Goal: Task Accomplishment & Management: Use online tool/utility

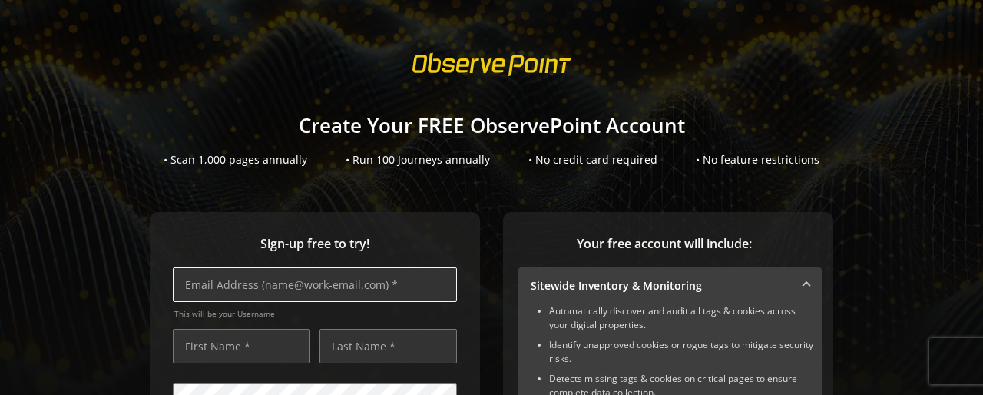
click at [252, 283] on input "text" at bounding box center [315, 284] width 284 height 35
click at [210, 348] on input "text" at bounding box center [241, 346] width 137 height 35
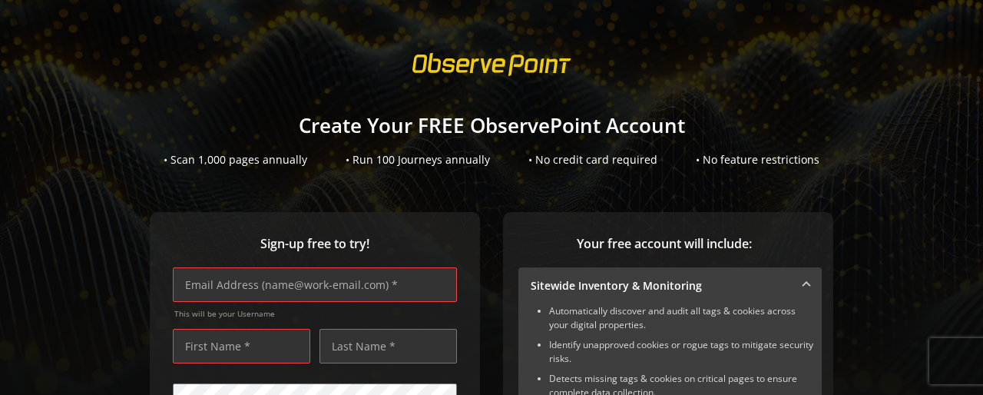
scroll to position [323, 0]
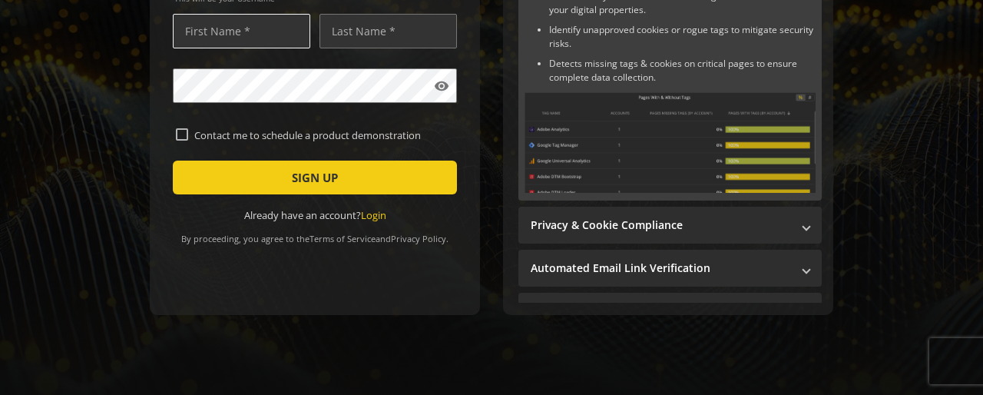
click at [234, 28] on input "text" at bounding box center [241, 31] width 137 height 35
type input "[PERSON_NAME]"
type input "[EMAIL_ADDRESS][DOMAIN_NAME]"
type input "ABHAR"
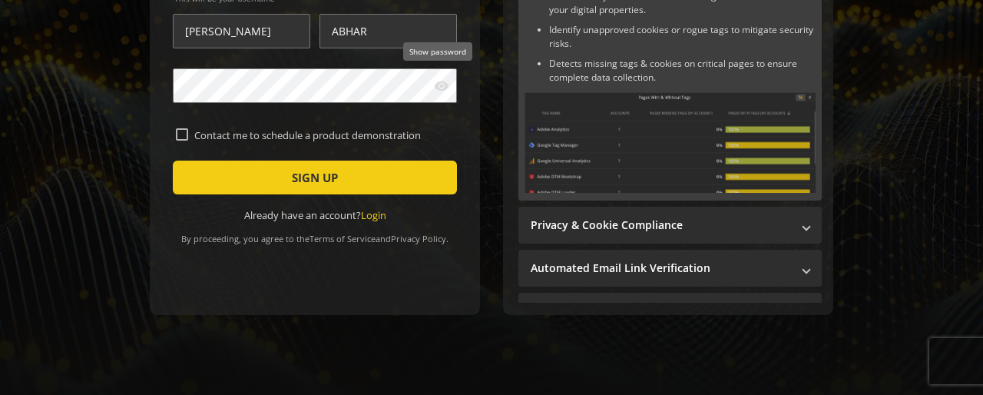
click at [442, 81] on mat-icon "visibility" at bounding box center [441, 85] width 15 height 15
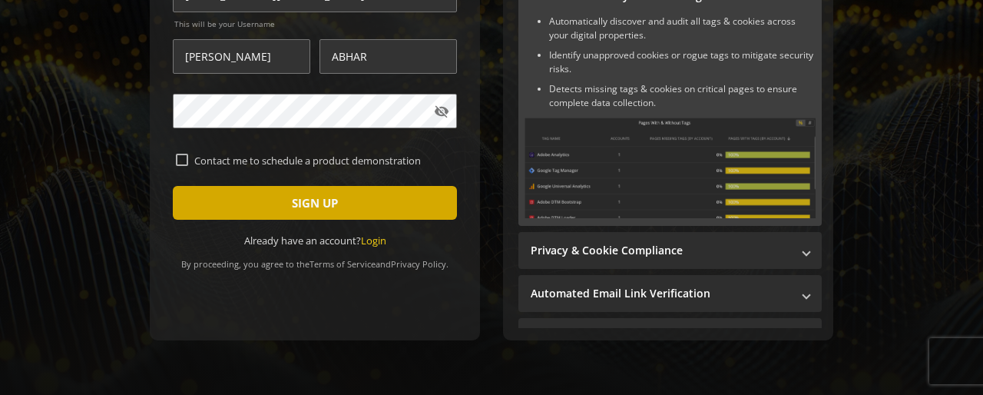
scroll to position [292, 0]
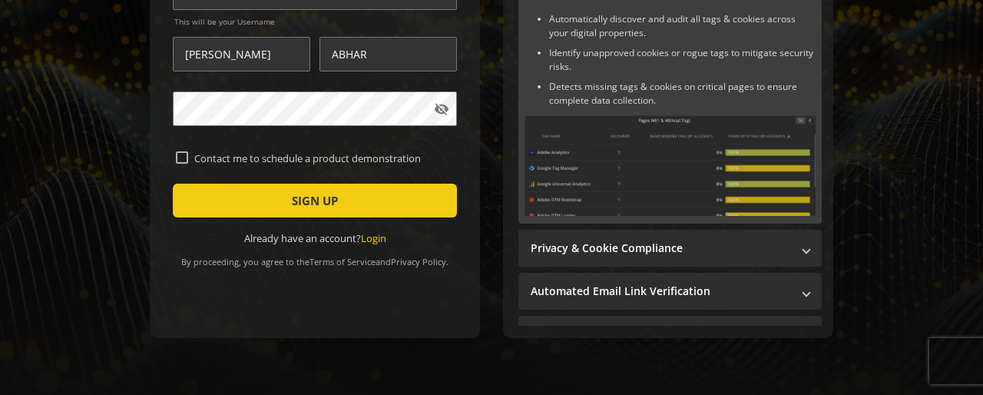
click at [123, 217] on div "Sign-up free to try! [EMAIL_ADDRESS][DOMAIN_NAME] This will be your Username [P…" at bounding box center [491, 159] width 946 height 479
click at [492, 144] on div "Sign-up free to try! [EMAIL_ADDRESS][DOMAIN_NAME] This will be your Username [P…" at bounding box center [491, 159] width 946 height 479
click at [161, 253] on div "Sign-up free to try! [EMAIL_ADDRESS][DOMAIN_NAME] This will be your Username [P…" at bounding box center [315, 129] width 330 height 418
type input "legit site"
click at [926, 81] on button "Saves" at bounding box center [946, 54] width 41 height 53
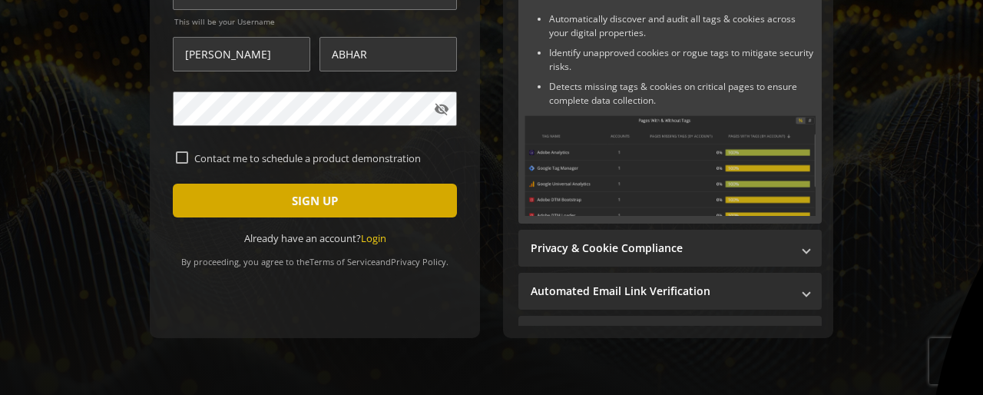
click at [307, 198] on span "SIGN UP" at bounding box center [315, 201] width 46 height 28
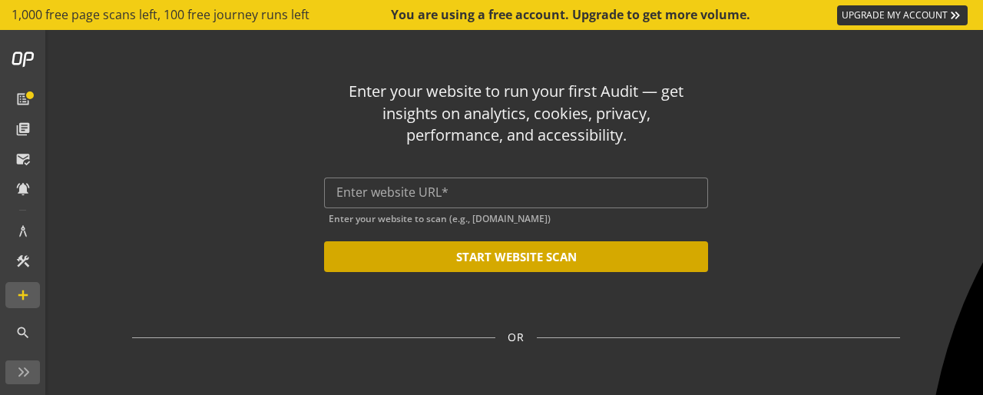
click at [488, 251] on button "START WEBSITE SCAN" at bounding box center [516, 256] width 384 height 31
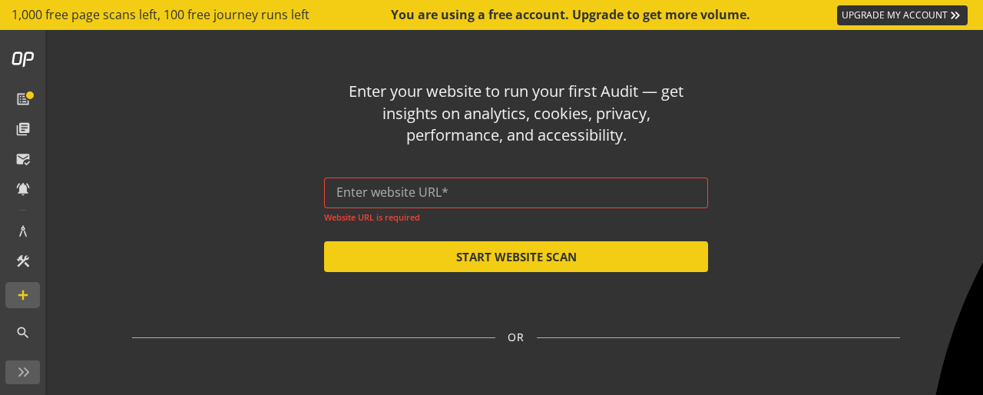
click at [427, 192] on input "text" at bounding box center [515, 192] width 359 height 15
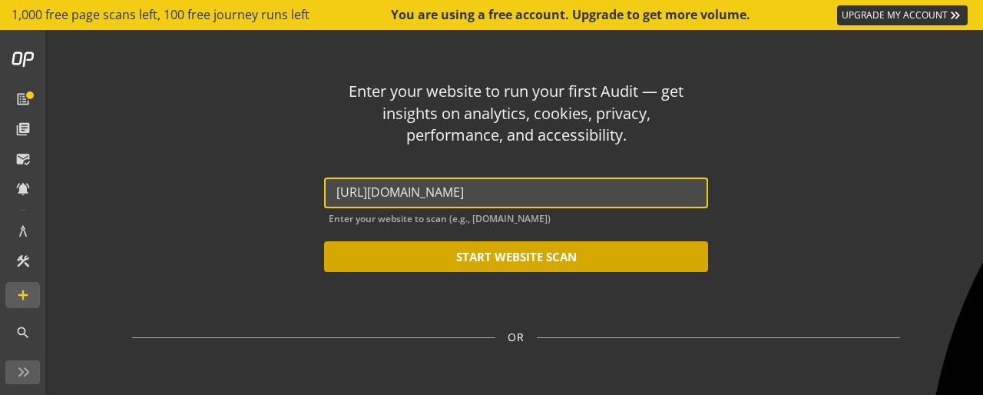
type input "[URL][DOMAIN_NAME]"
click at [516, 257] on button "START WEBSITE SCAN" at bounding box center [516, 256] width 384 height 31
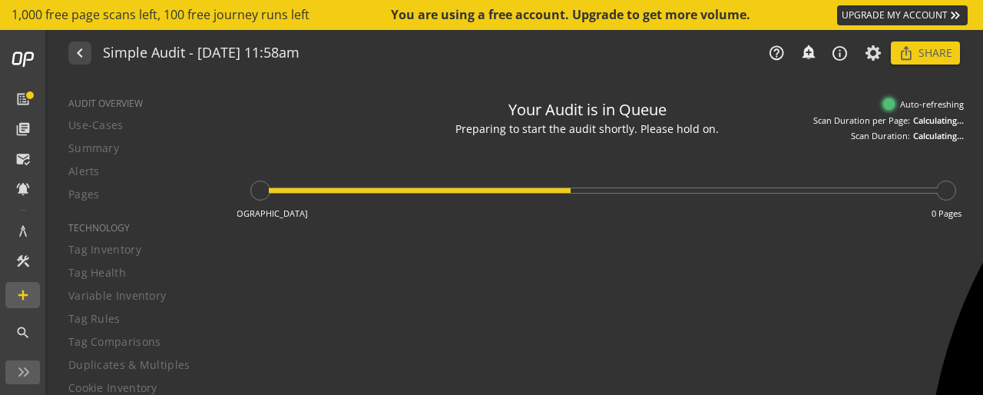
type textarea "Notes can include: -a description of what this audit is validating -changes in …"
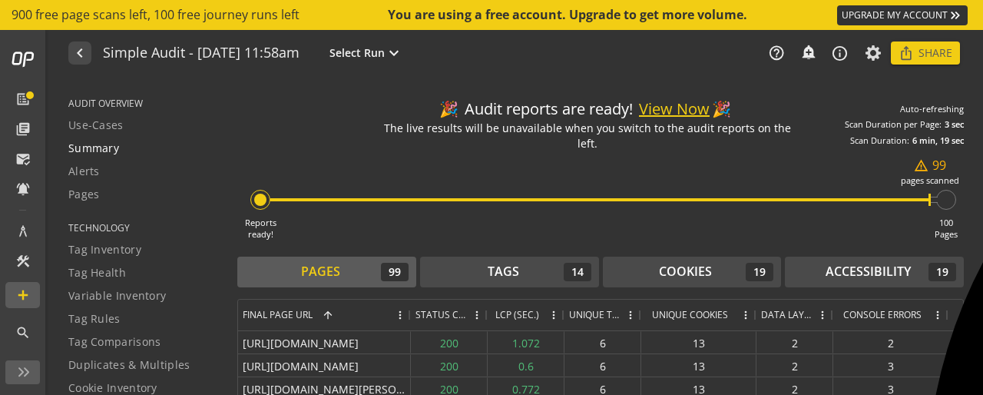
drag, startPoint x: 959, startPoint y: 263, endPoint x: 105, endPoint y: 150, distance: 860.8
click at [105, 150] on div "AUDIT OVERVIEW Use-Cases Summary Alerts Pages TECHNOLOGY Tag Inventory Tag Heal…" at bounding box center [516, 237] width 934 height 316
click at [105, 150] on span "Summary" at bounding box center [93, 148] width 51 height 15
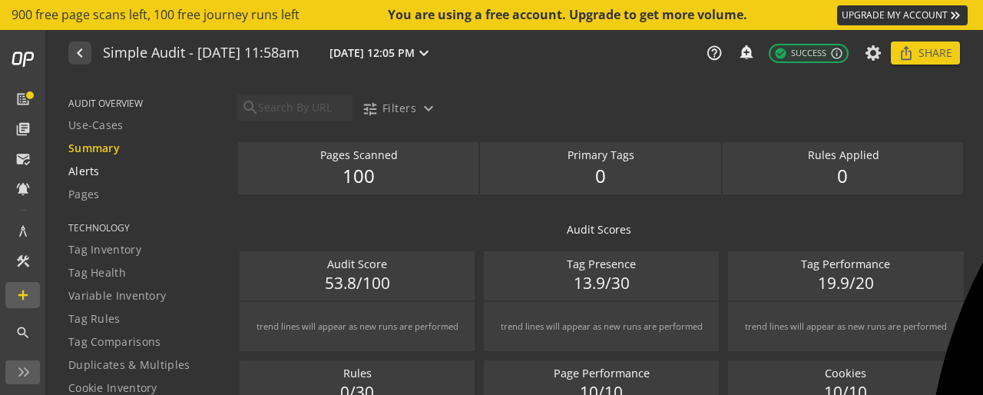
click at [86, 173] on span "Alerts" at bounding box center [83, 171] width 31 height 15
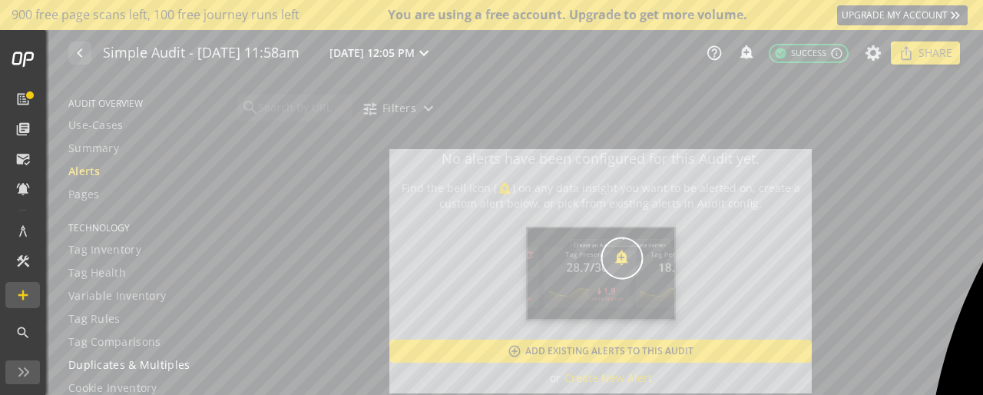
click at [111, 365] on span "Duplicates & Multiples" at bounding box center [129, 364] width 122 height 15
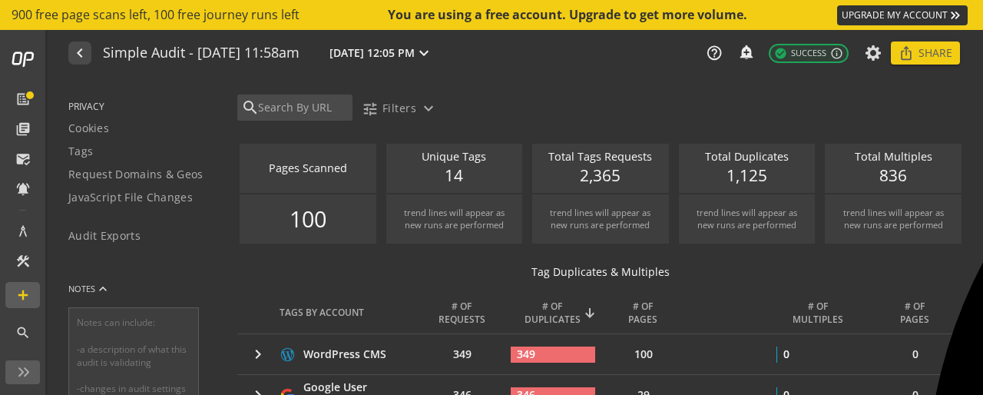
scroll to position [369, 0]
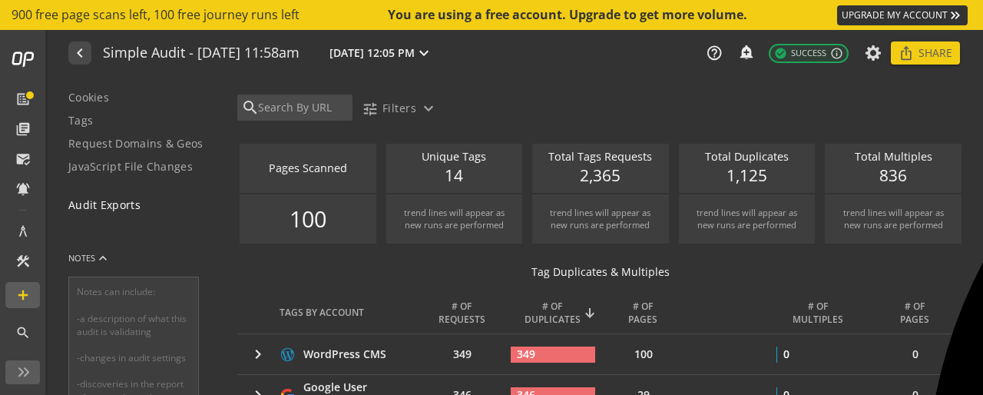
click at [101, 202] on span "Audit Exports" at bounding box center [104, 204] width 72 height 15
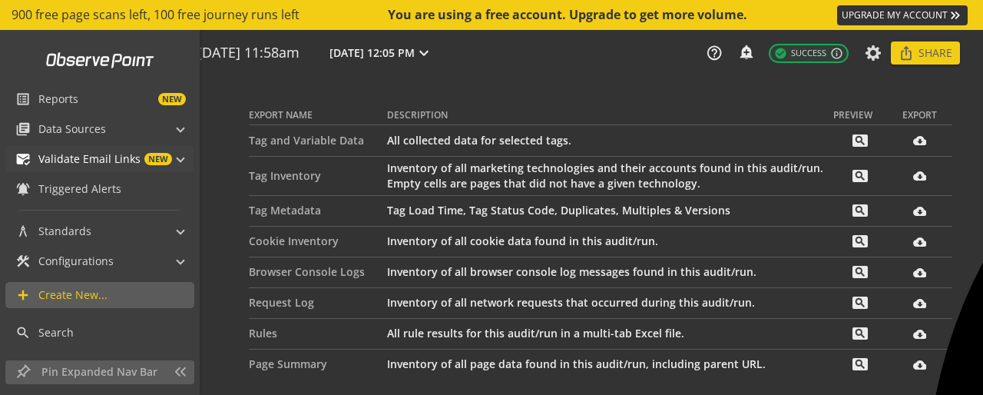
click at [100, 158] on span "Validate Email Links" at bounding box center [89, 158] width 102 height 15
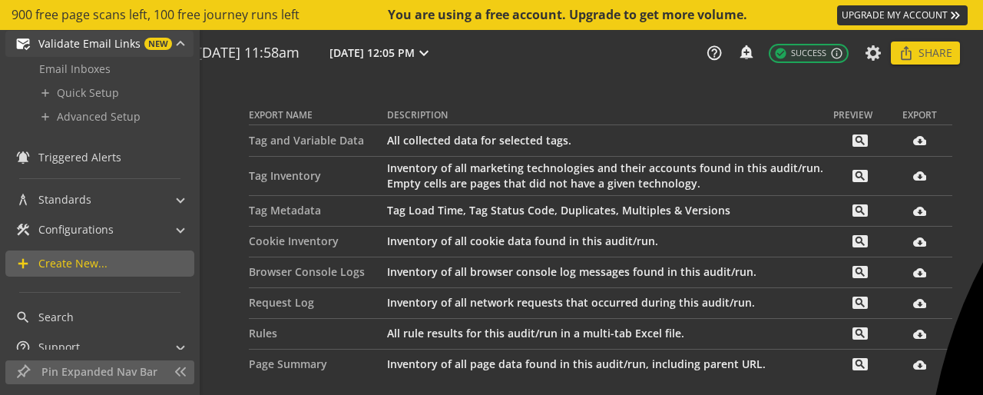
scroll to position [116, 0]
click at [65, 316] on span "Search" at bounding box center [55, 316] width 35 height 15
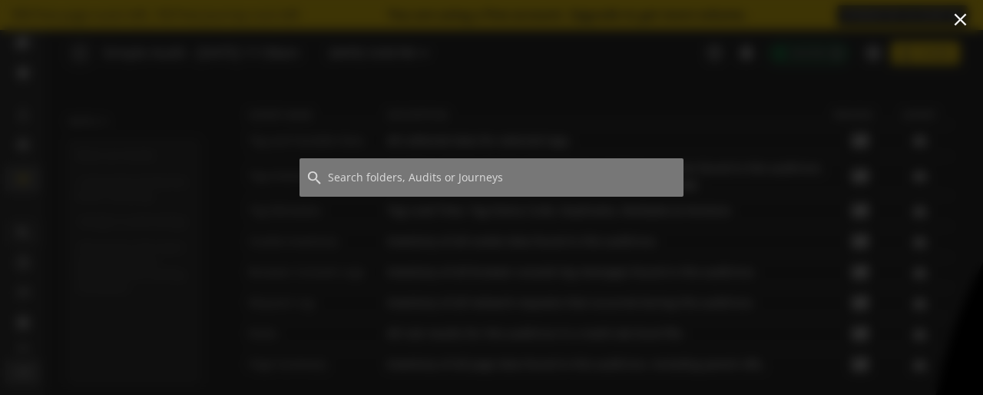
click at [343, 177] on input at bounding box center [492, 177] width 384 height 38
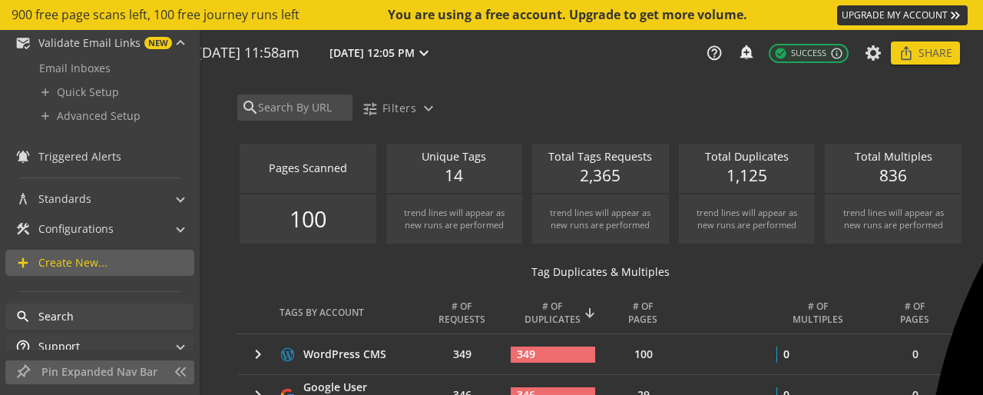
click at [81, 340] on mat-panel-title "help_outline Support" at bounding box center [90, 346] width 150 height 26
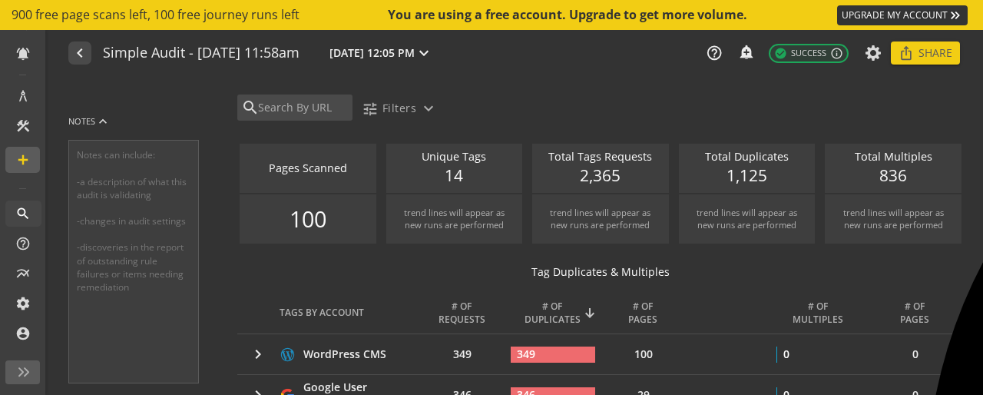
scroll to position [135, 0]
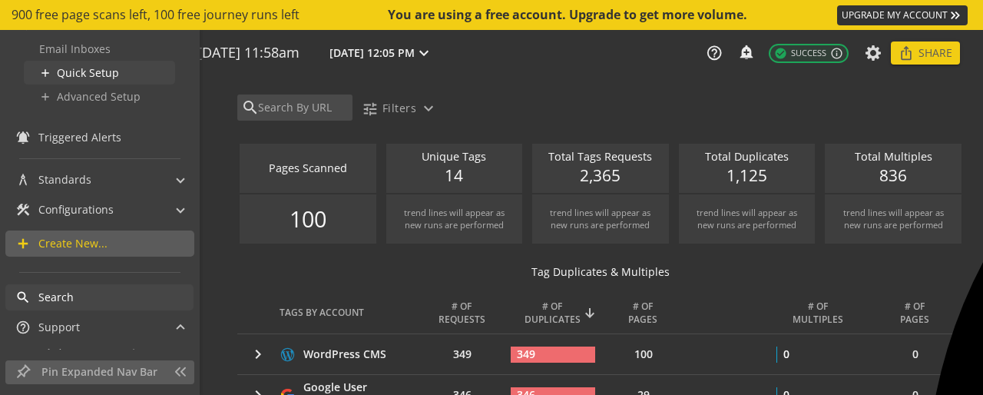
click at [81, 71] on span "Quick Setup" at bounding box center [88, 72] width 62 height 15
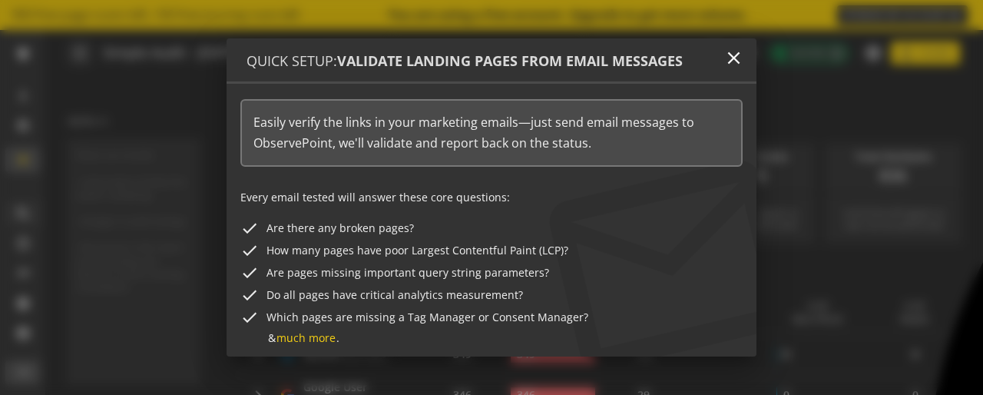
drag, startPoint x: 271, startPoint y: 254, endPoint x: 267, endPoint y: 369, distance: 114.5
click at [267, 369] on div "Quick Setup: Validate Landing Pages From Email Messages close Easily verify the…" at bounding box center [491, 197] width 983 height 395
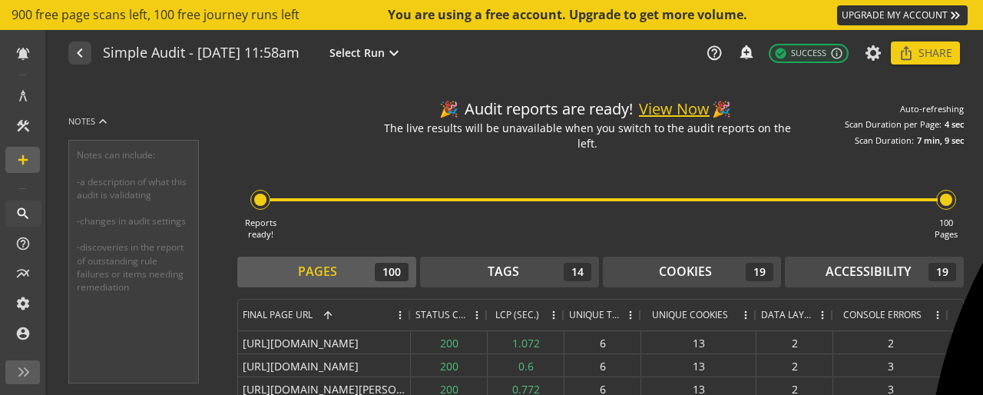
click at [602, 209] on div "Reports ready! 100 Pages" at bounding box center [600, 196] width 727 height 90
click at [679, 106] on button "View Now" at bounding box center [674, 109] width 71 height 22
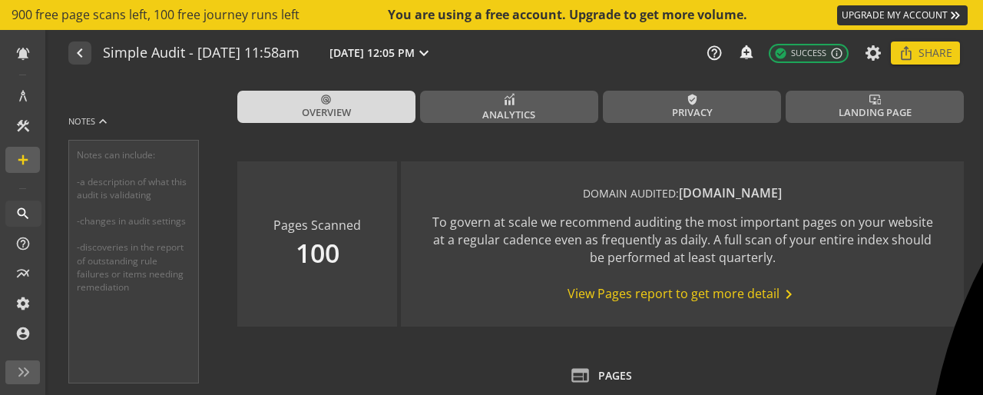
click at [723, 292] on span "View Pages report to get more detail chevron_right" at bounding box center [683, 294] width 230 height 18
click at [514, 110] on span "Analytics" at bounding box center [508, 115] width 53 height 15
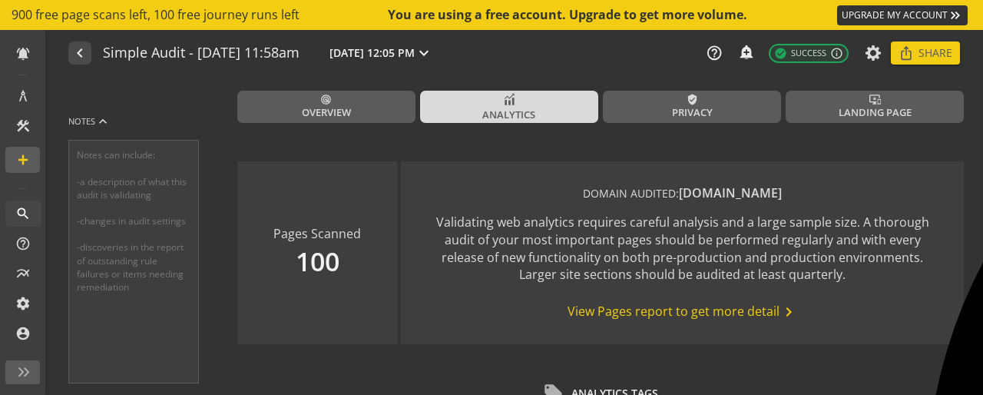
click at [622, 310] on span "View Pages report to get more detail chevron_right" at bounding box center [683, 312] width 230 height 18
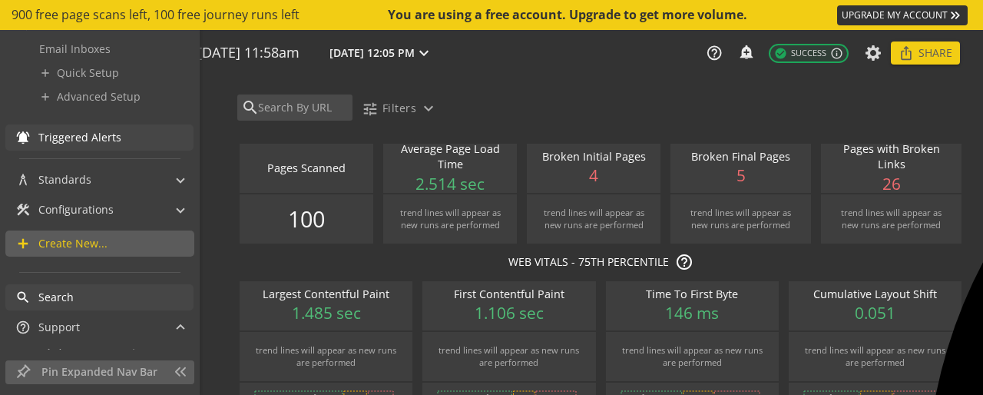
click at [103, 133] on span "Triggered Alerts" at bounding box center [79, 137] width 83 height 15
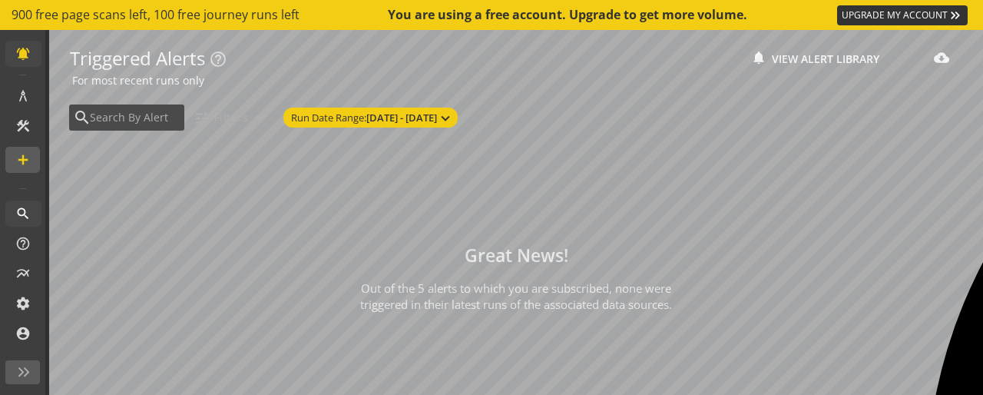
scroll to position [135, 0]
click at [871, 18] on link "UPGRADE MY ACCOUNT keyboard_double_arrow_right" at bounding box center [902, 15] width 131 height 20
